Goal: Transaction & Acquisition: Purchase product/service

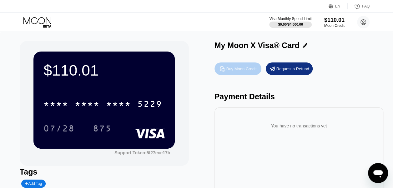
click at [241, 73] on div "Buy Moon Credit" at bounding box center [238, 69] width 47 height 13
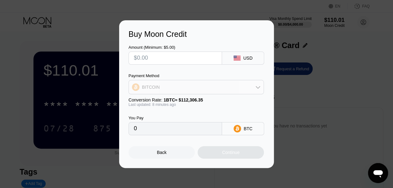
click at [240, 82] on div "BITCOIN" at bounding box center [196, 87] width 135 height 13
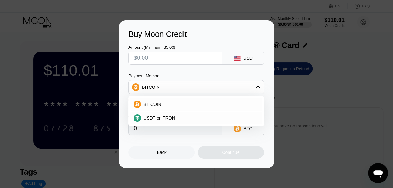
click at [365, 105] on div "Buy Moon Credit Amount (Minimum: $5.00) USD Payment Method BITCOIN BITCOIN USDT…" at bounding box center [196, 94] width 393 height 148
click at [167, 155] on div "Back" at bounding box center [162, 152] width 66 height 13
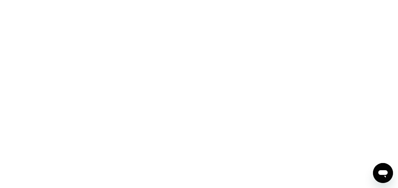
click at [212, 154] on div at bounding box center [199, 94] width 398 height 188
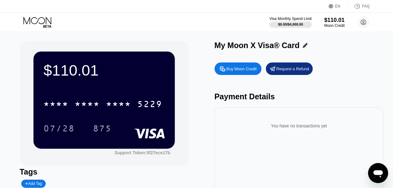
click at [211, 153] on div "$110.01 * * * * * * * * * * * * 5229 07/28 875 Support Token: 5f27ece17b Tags A…" at bounding box center [197, 129] width 354 height 176
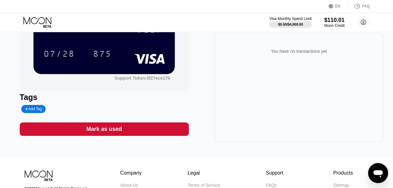
scroll to position [142, 0]
